Goal: Task Accomplishment & Management: Manage account settings

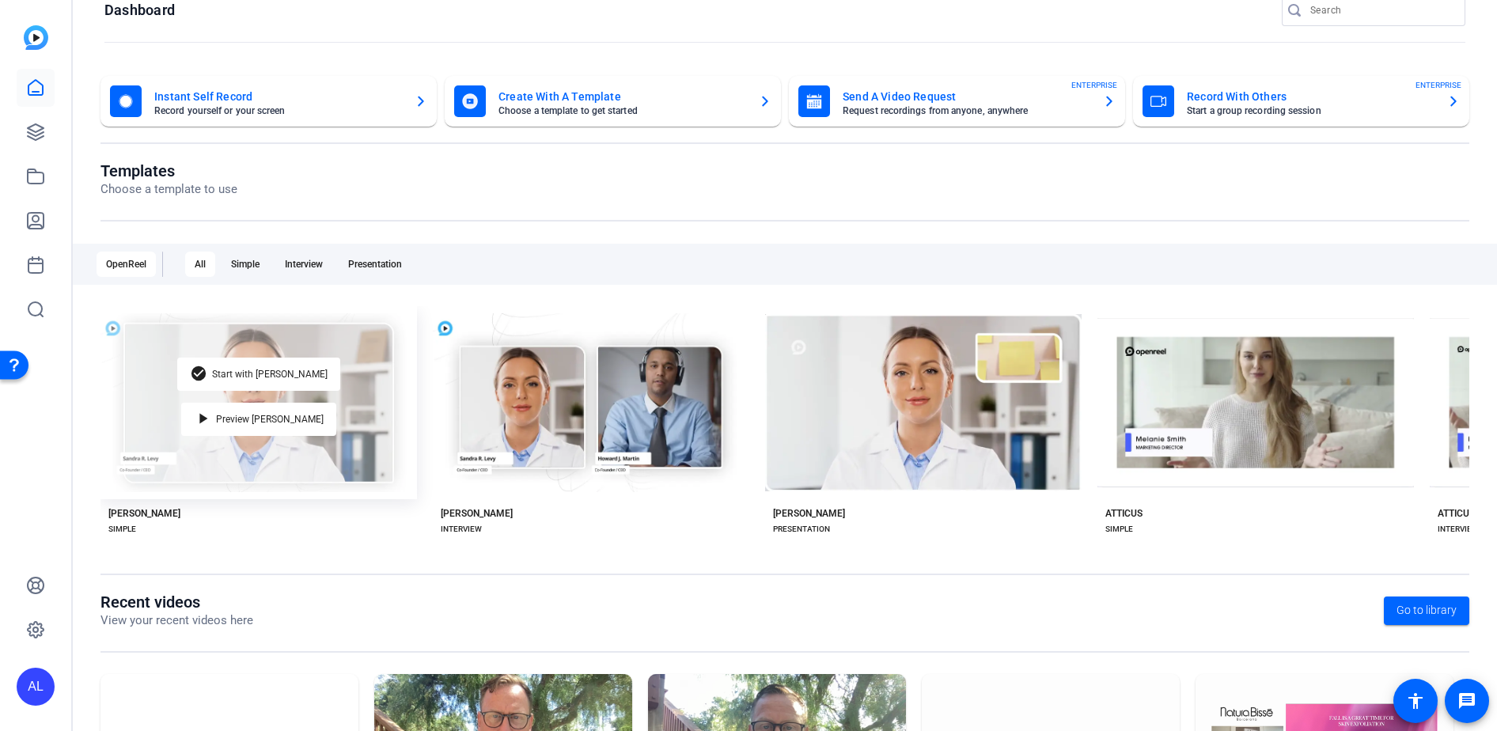
scroll to position [50, 0]
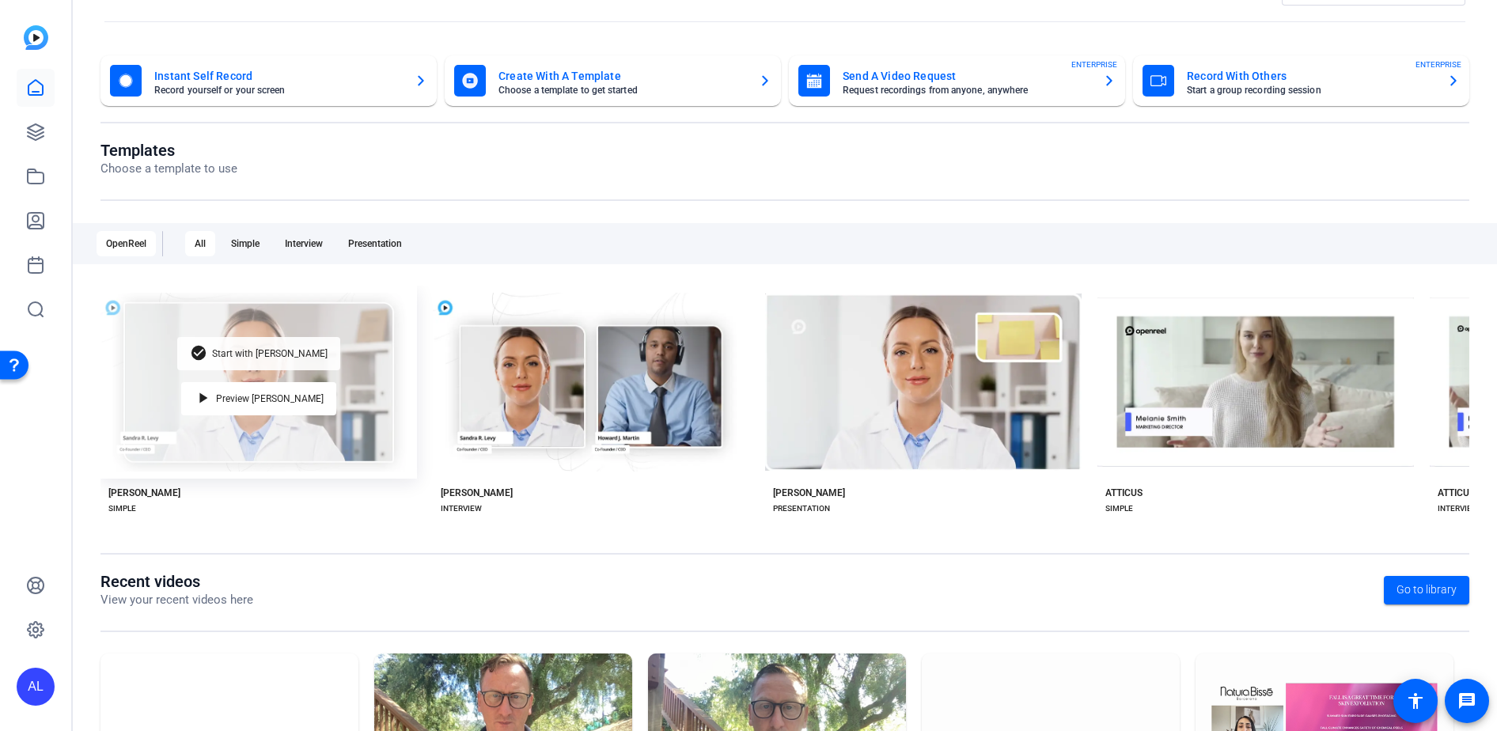
click at [265, 350] on span "Start with [PERSON_NAME]" at bounding box center [269, 353] width 115 height 9
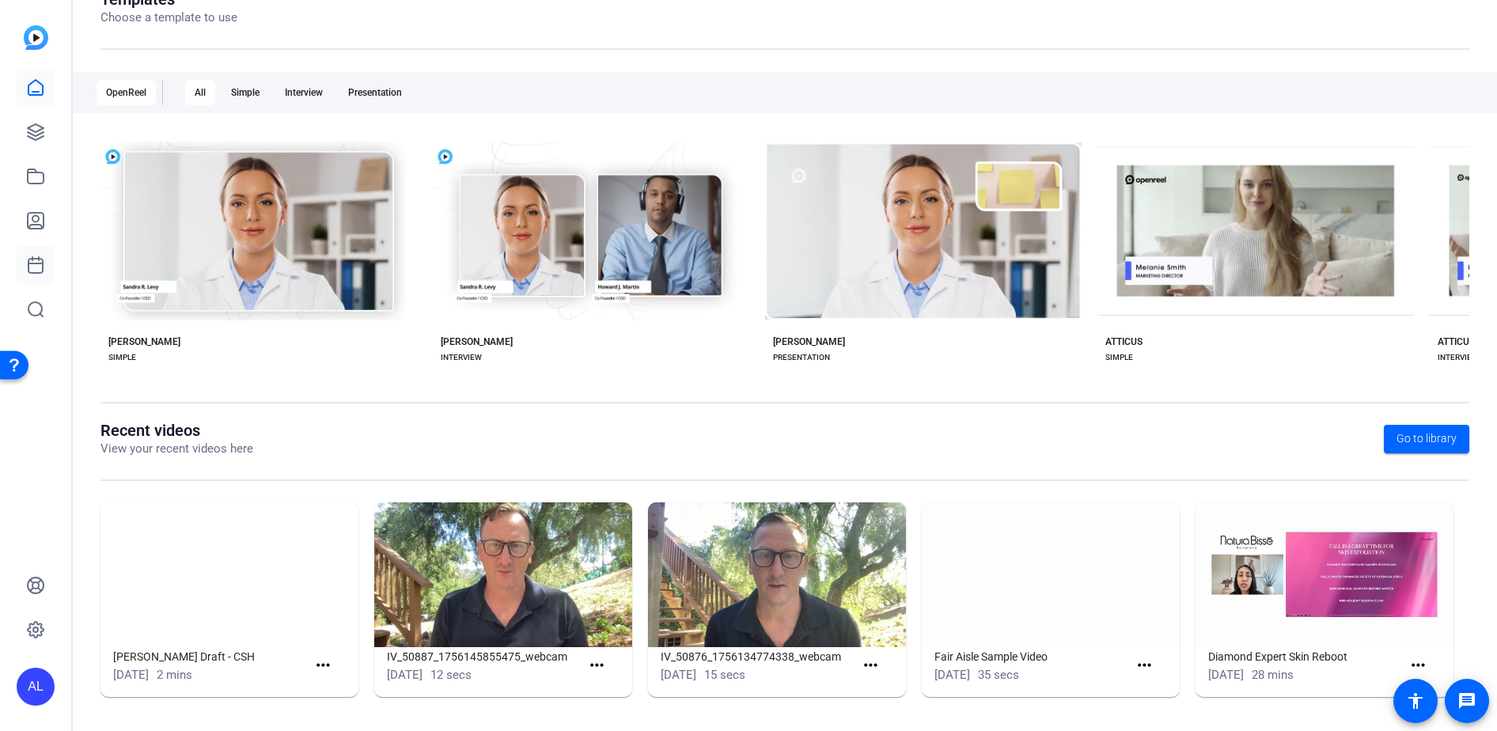
scroll to position [202, 0]
click at [38, 627] on icon at bounding box center [35, 629] width 5 height 5
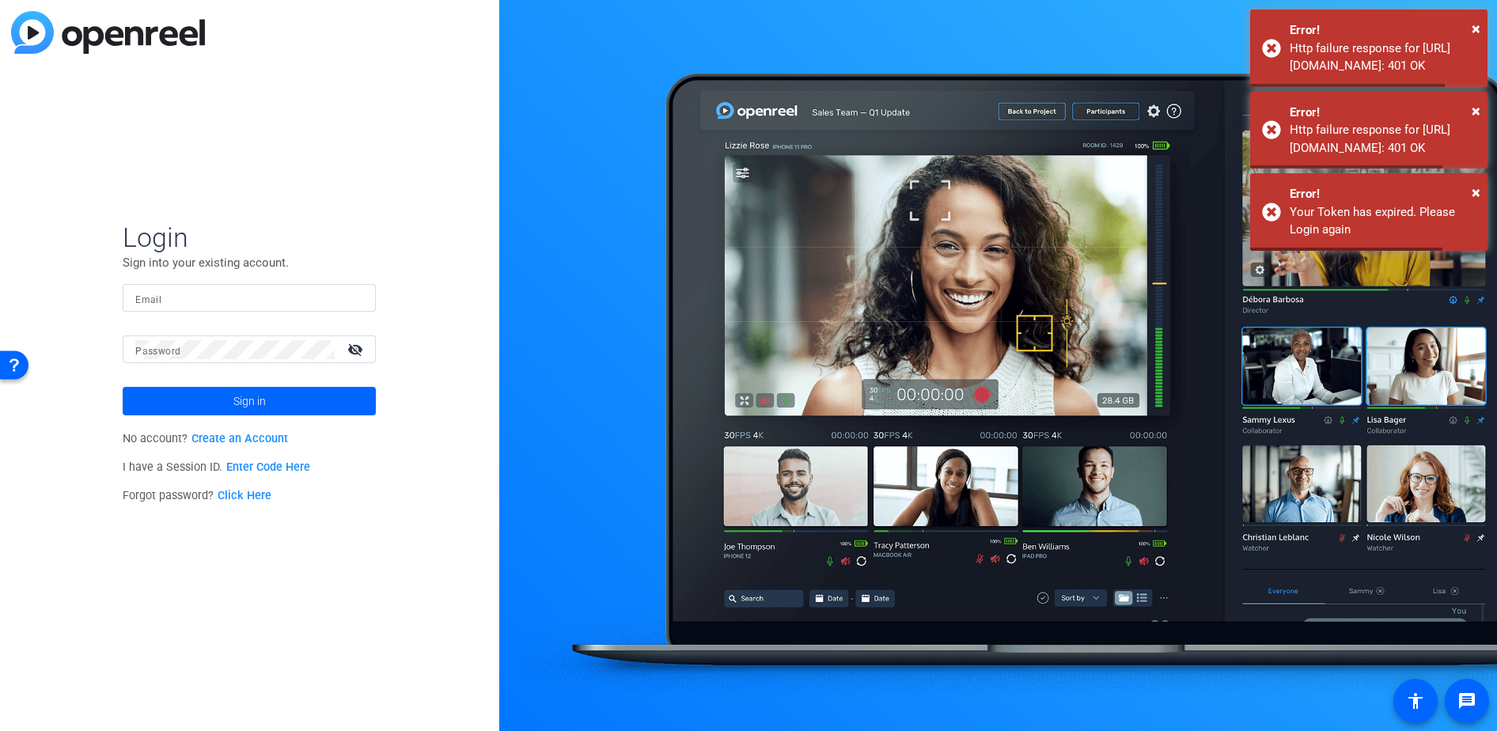
type input "[EMAIL_ADDRESS][DOMAIN_NAME]"
click at [242, 394] on span "Sign in" at bounding box center [249, 401] width 32 height 40
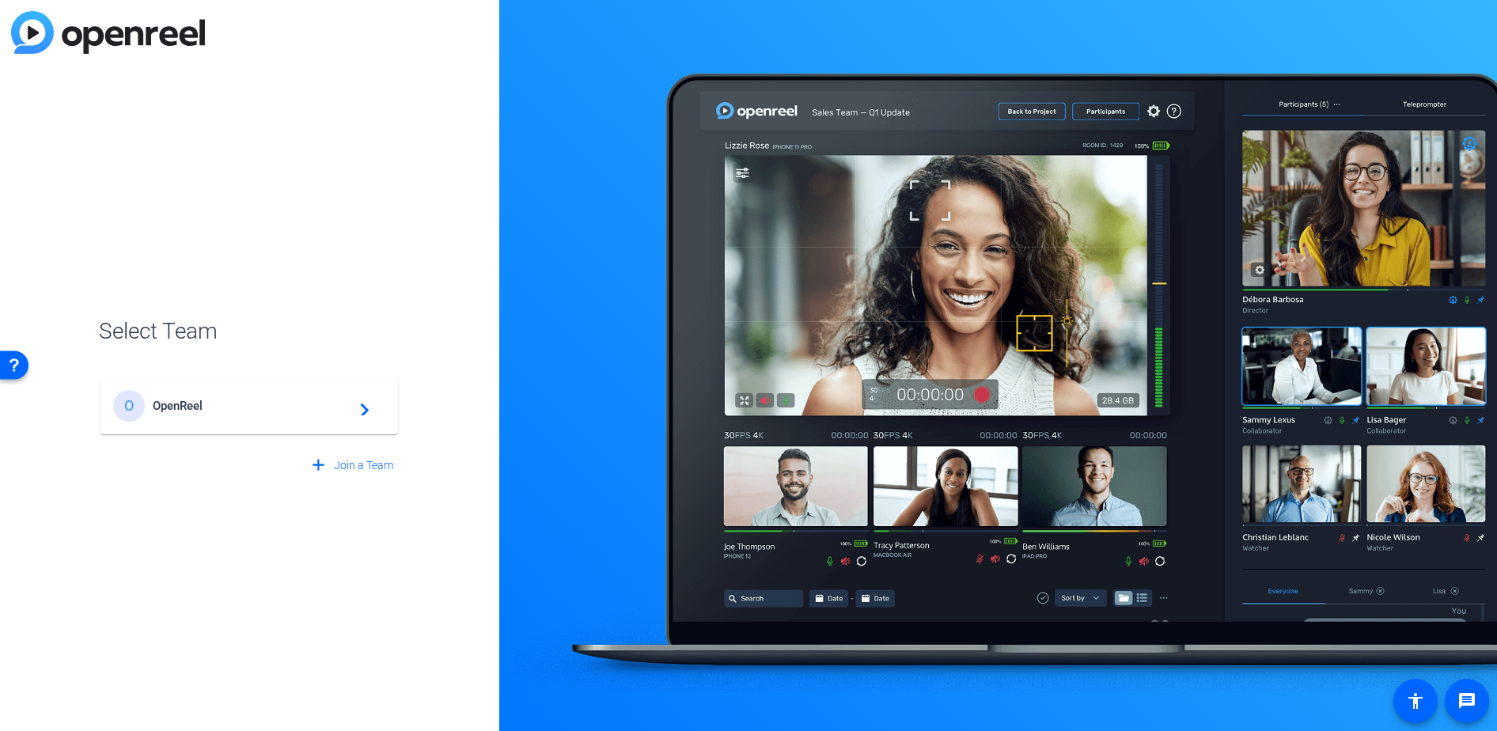
click at [248, 399] on span "OpenReel" at bounding box center [252, 406] width 198 height 14
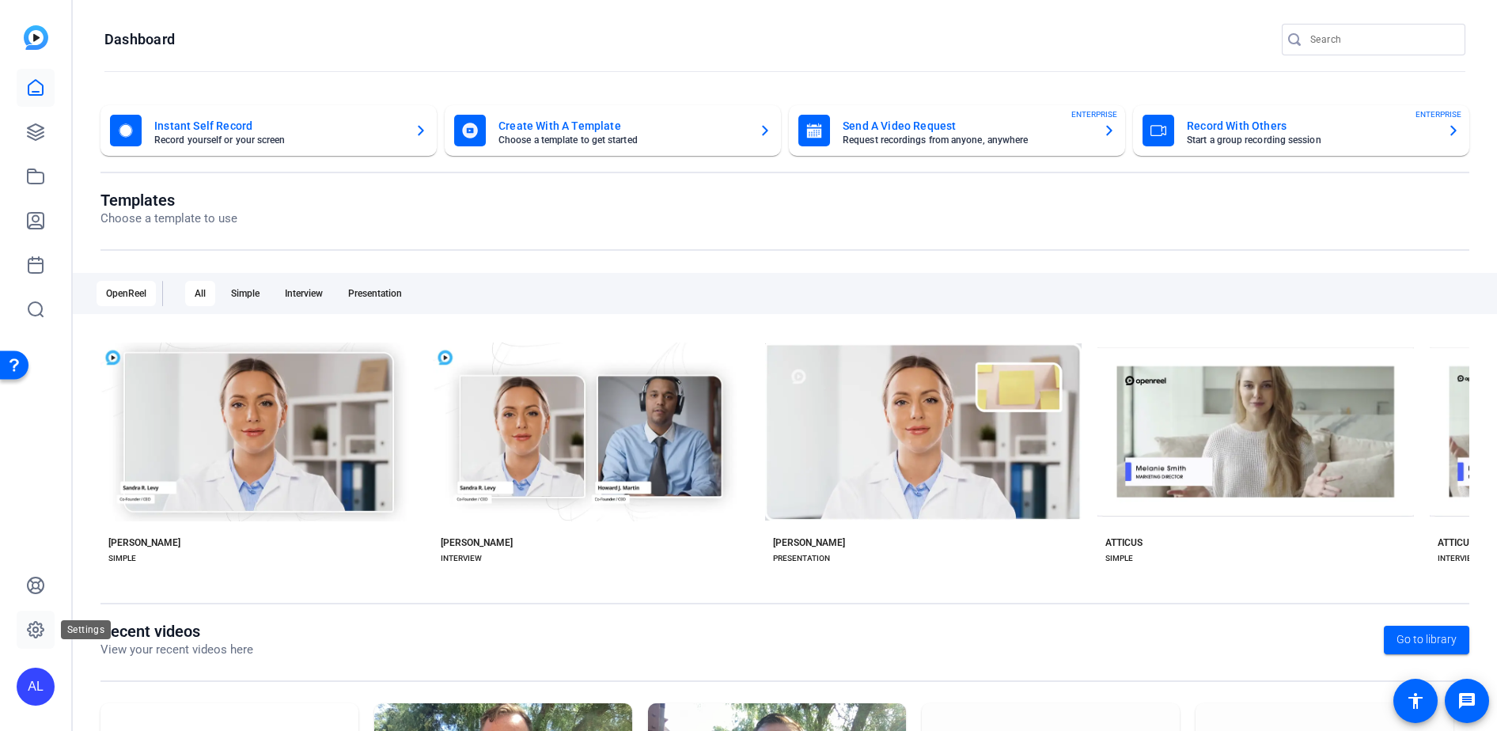
click at [28, 630] on icon at bounding box center [36, 630] width 16 height 16
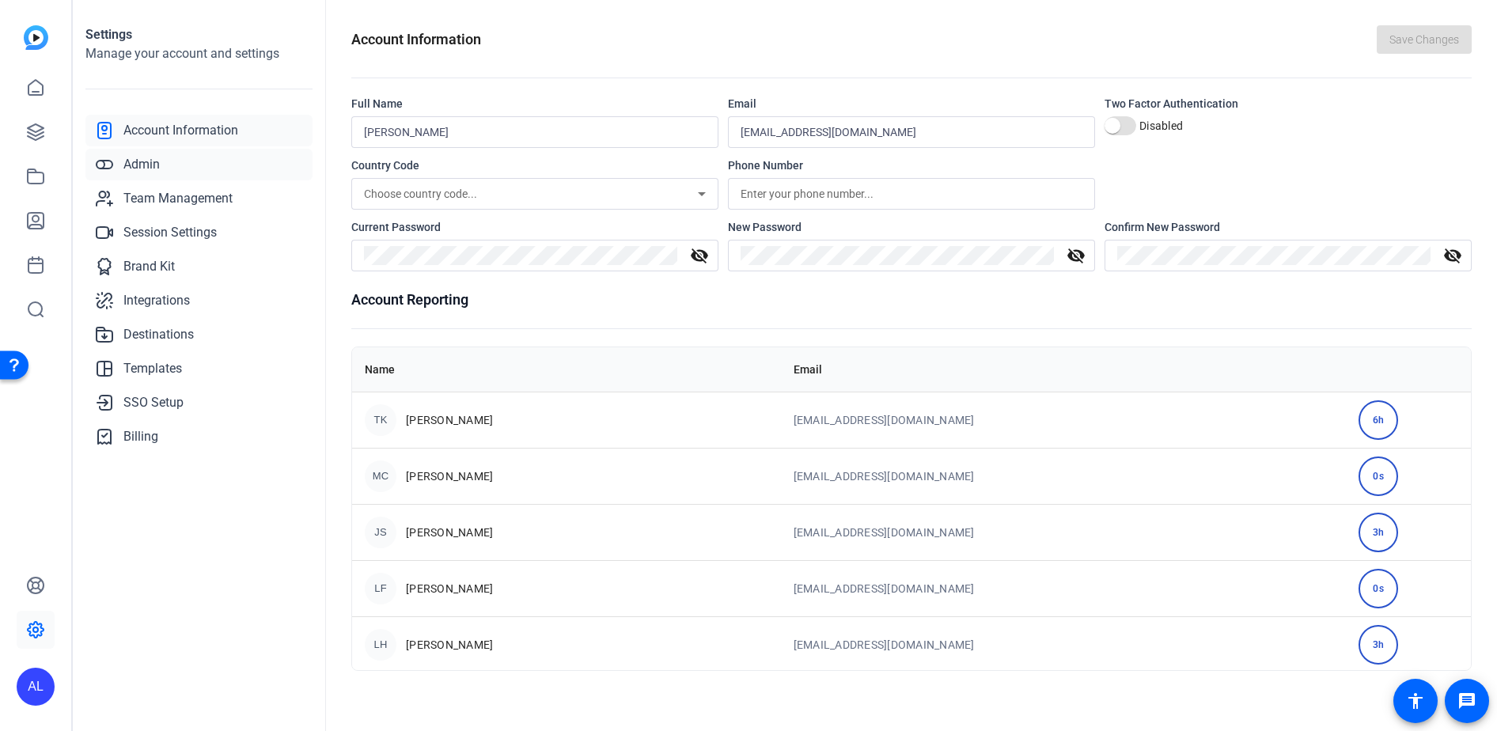
click at [165, 172] on link "Admin" at bounding box center [198, 165] width 227 height 32
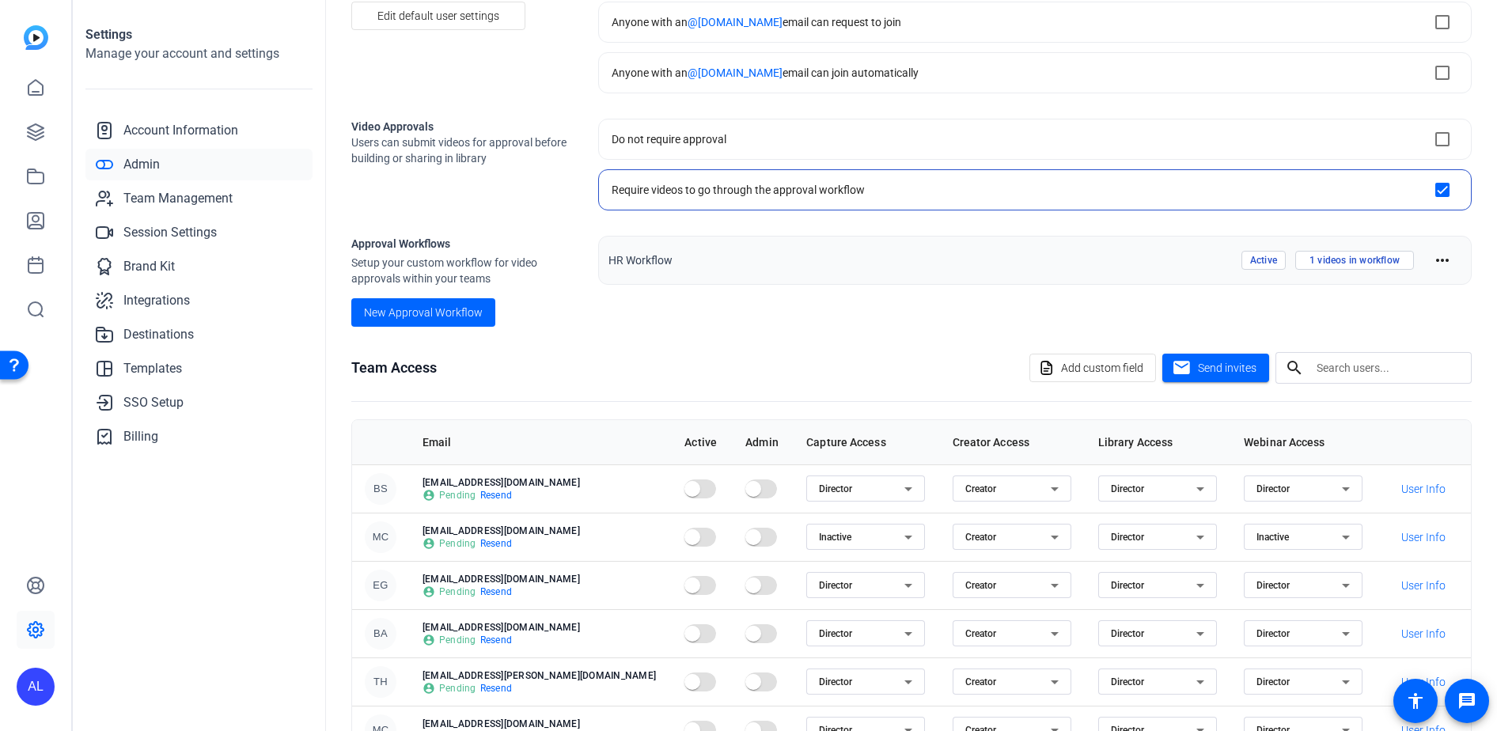
scroll to position [229, 0]
